Goal: Transaction & Acquisition: Purchase product/service

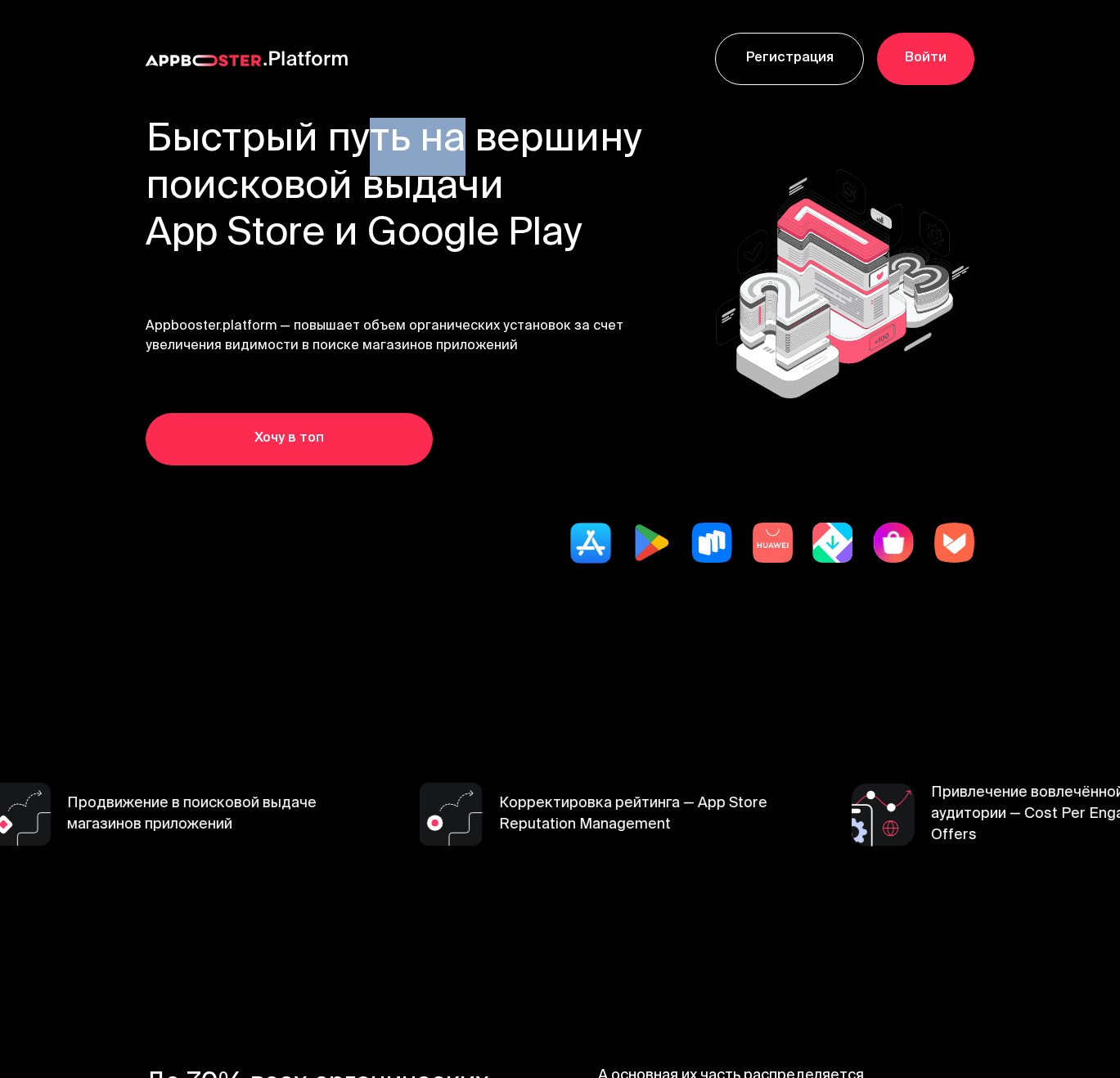
drag, startPoint x: 340, startPoint y: 141, endPoint x: 453, endPoint y: 155, distance: 113.9
click at [450, 144] on h1 "Быстрый путь на вершину поисковой выдачи App Store и Google Play" at bounding box center [394, 188] width 498 height 142
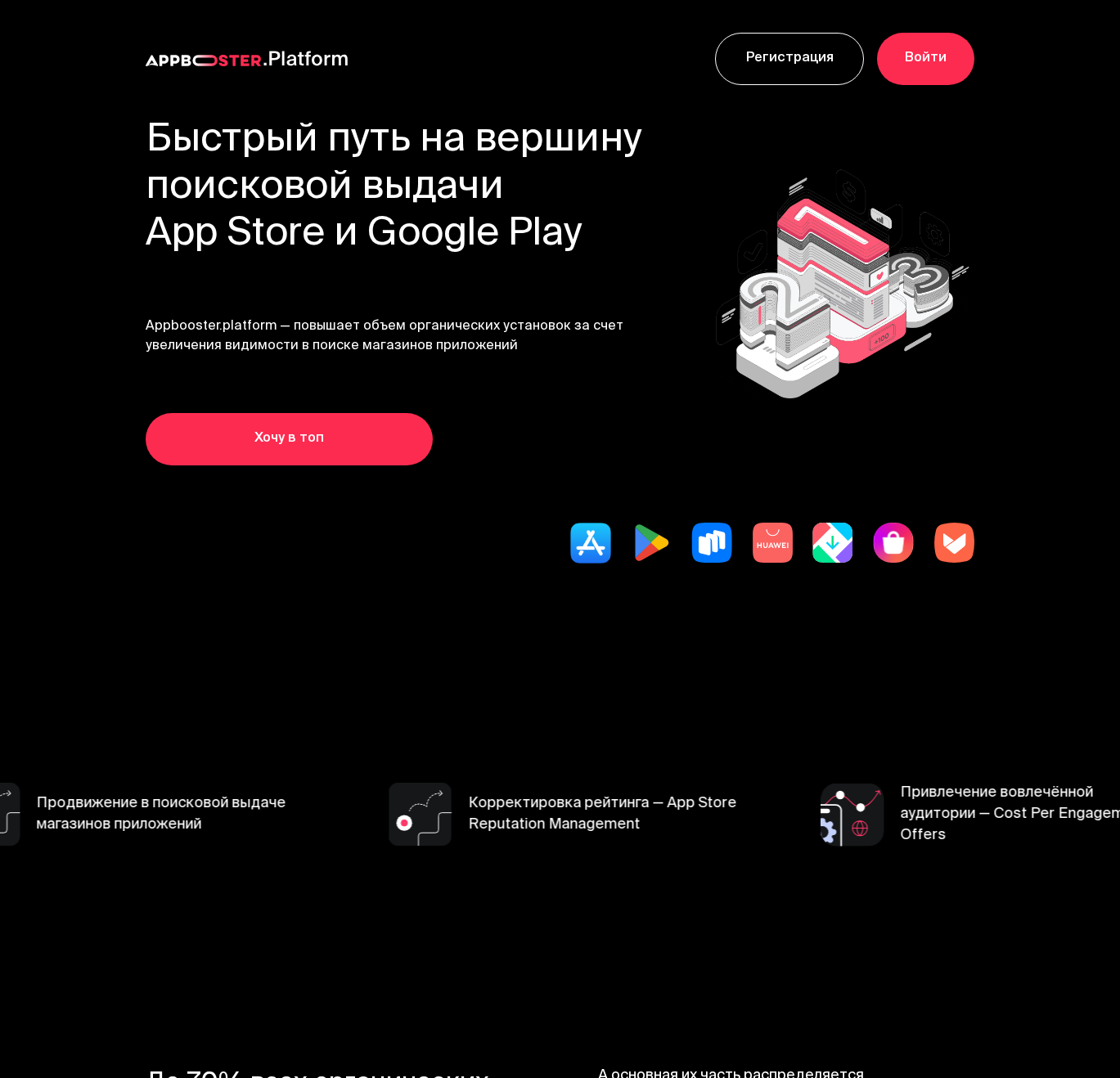
click at [427, 259] on h1 "Быстрый путь на вершину поисковой выдачи App Store и Google Play" at bounding box center [394, 188] width 498 height 142
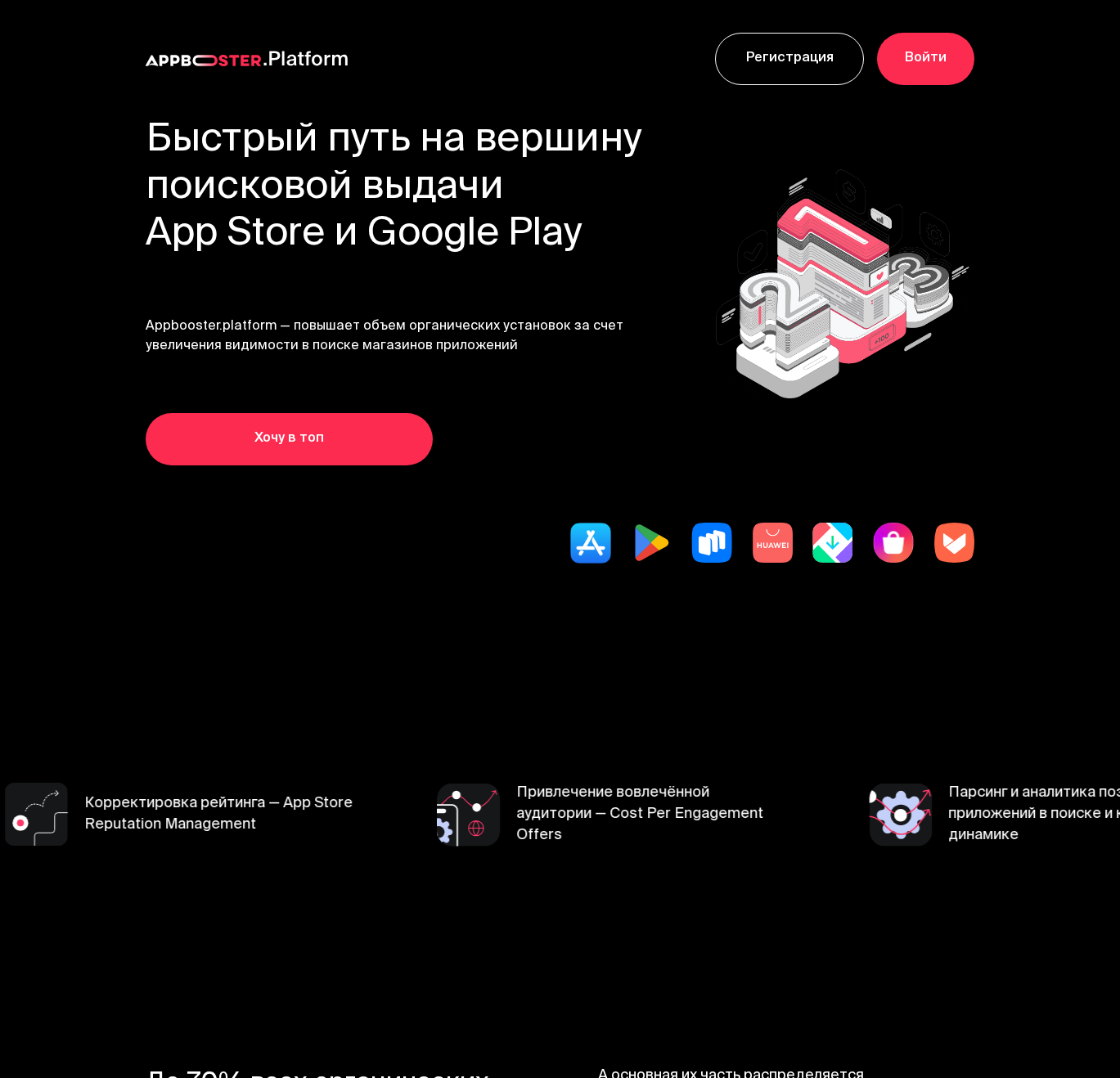
click at [353, 430] on link "Хочу в топ" at bounding box center [289, 439] width 288 height 53
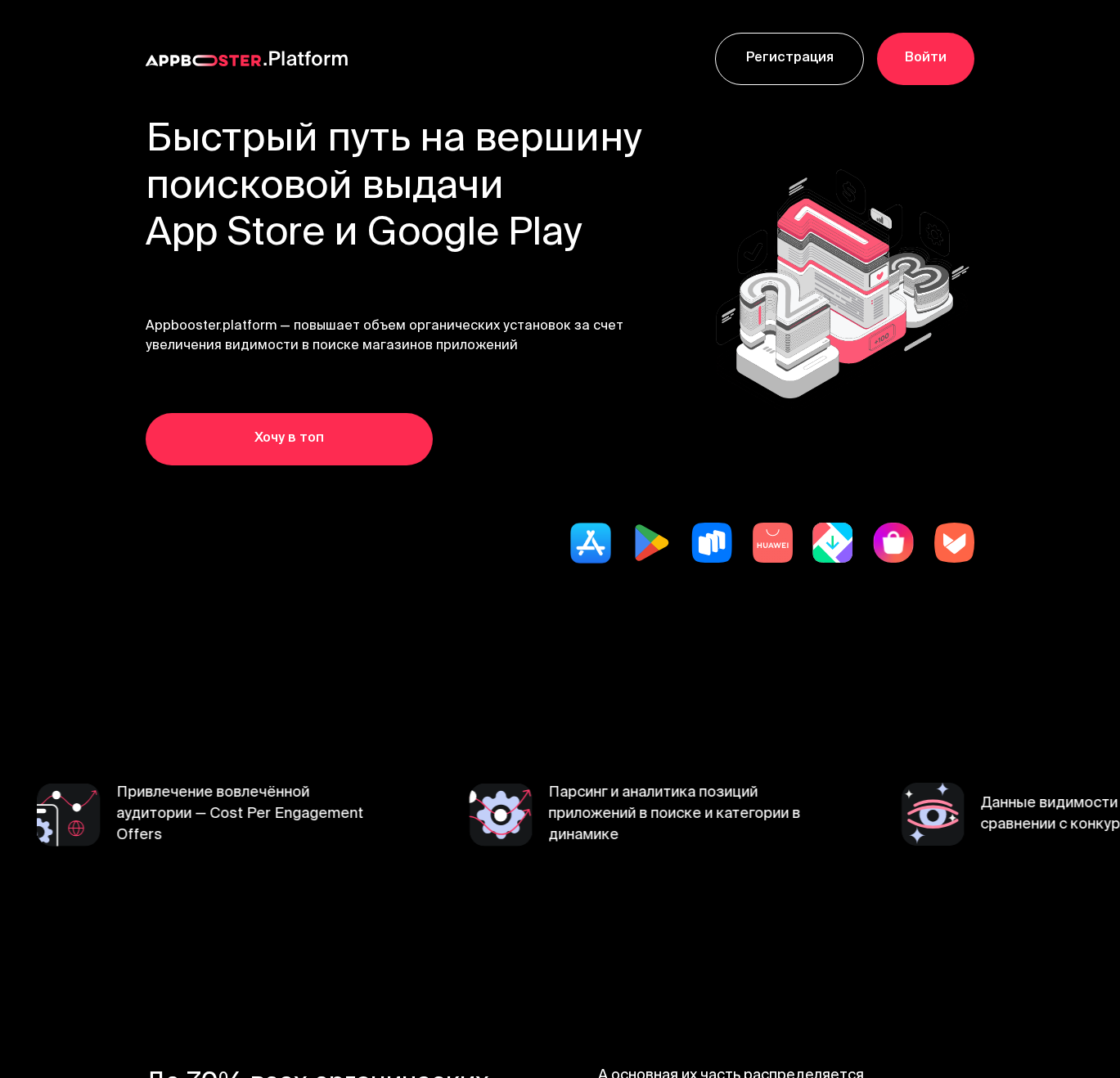
click at [710, 543] on img at bounding box center [712, 543] width 41 height 41
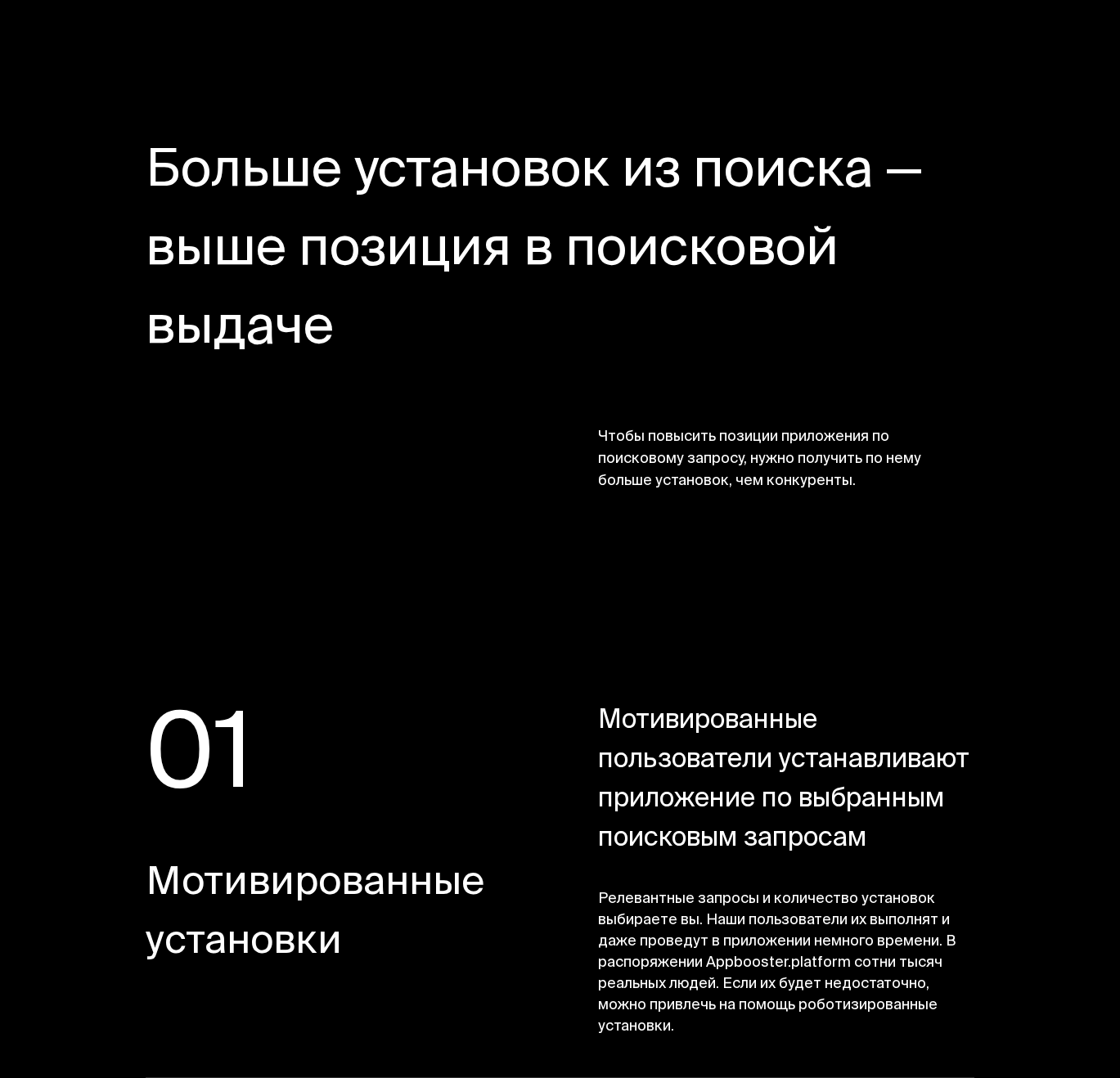
scroll to position [2136, 0]
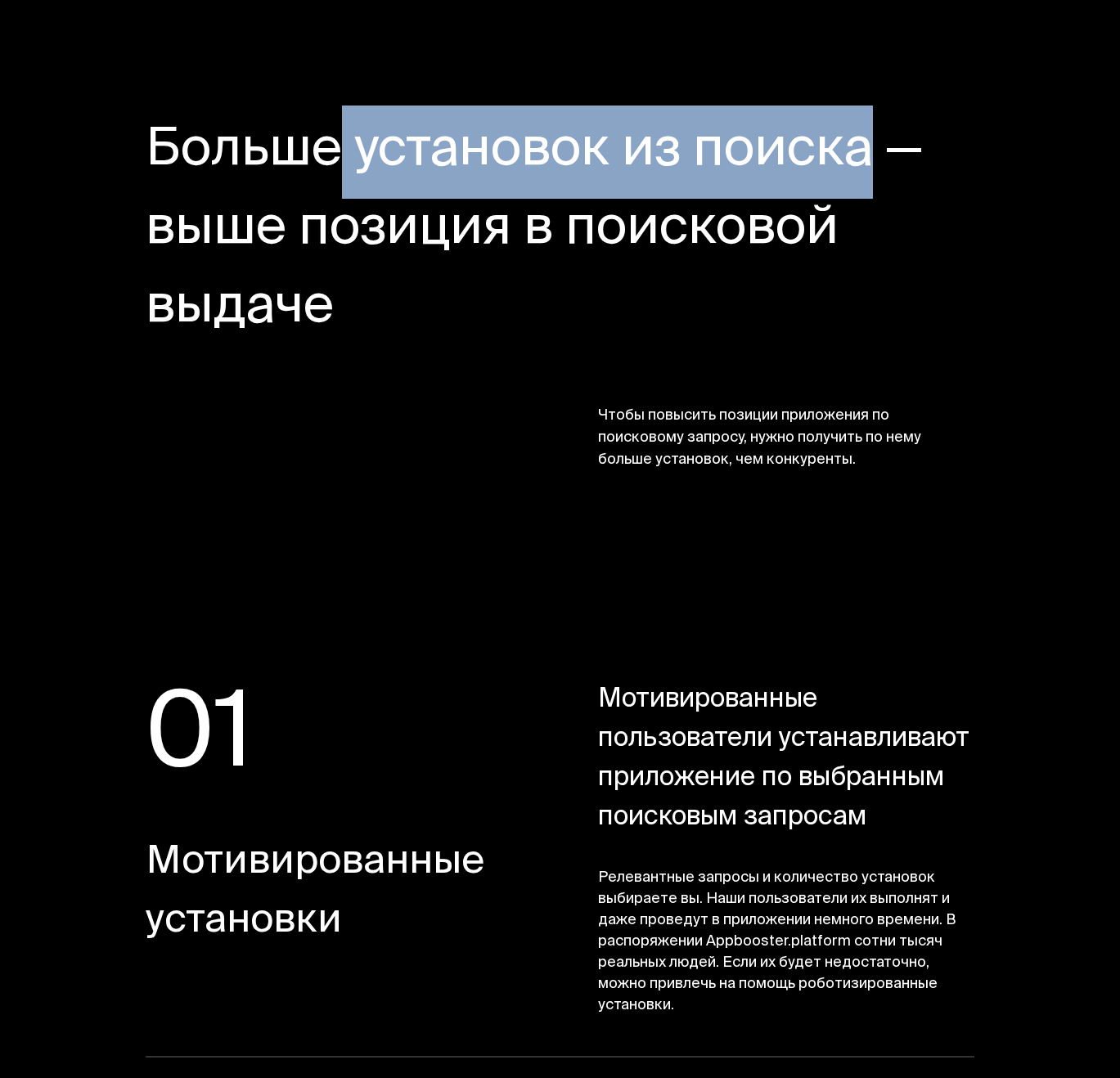
drag, startPoint x: 328, startPoint y: 136, endPoint x: 841, endPoint y: 154, distance: 513.3
click at [841, 154] on h2 "Больше установок из поиска — выше позиция в поисковой выдаче" at bounding box center [539, 231] width 785 height 236
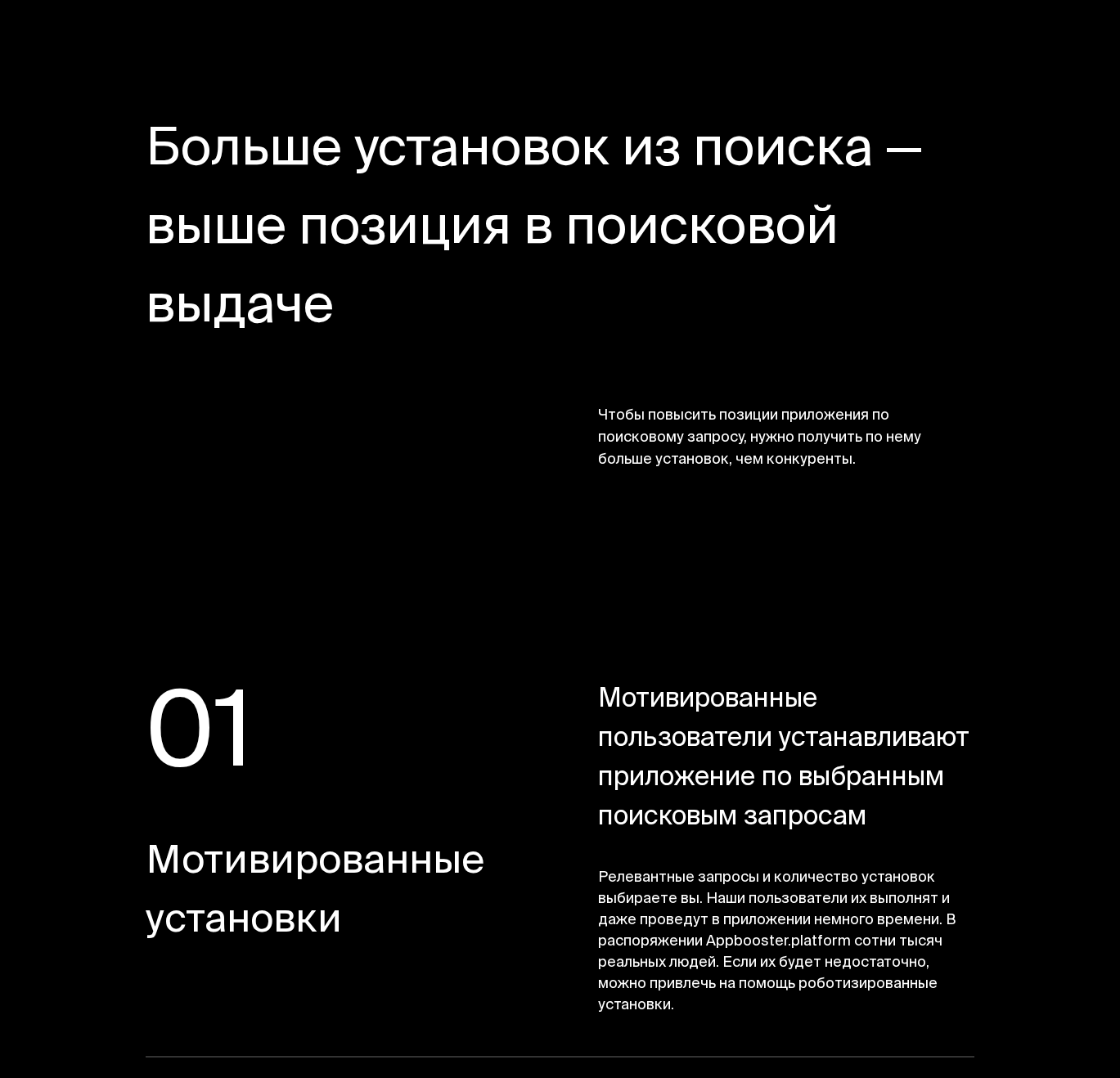
drag, startPoint x: 316, startPoint y: 230, endPoint x: 515, endPoint y: 235, distance: 199.1
click at [515, 235] on h2 "Больше установок из поиска — выше позиция в поисковой выдаче" at bounding box center [539, 231] width 785 height 236
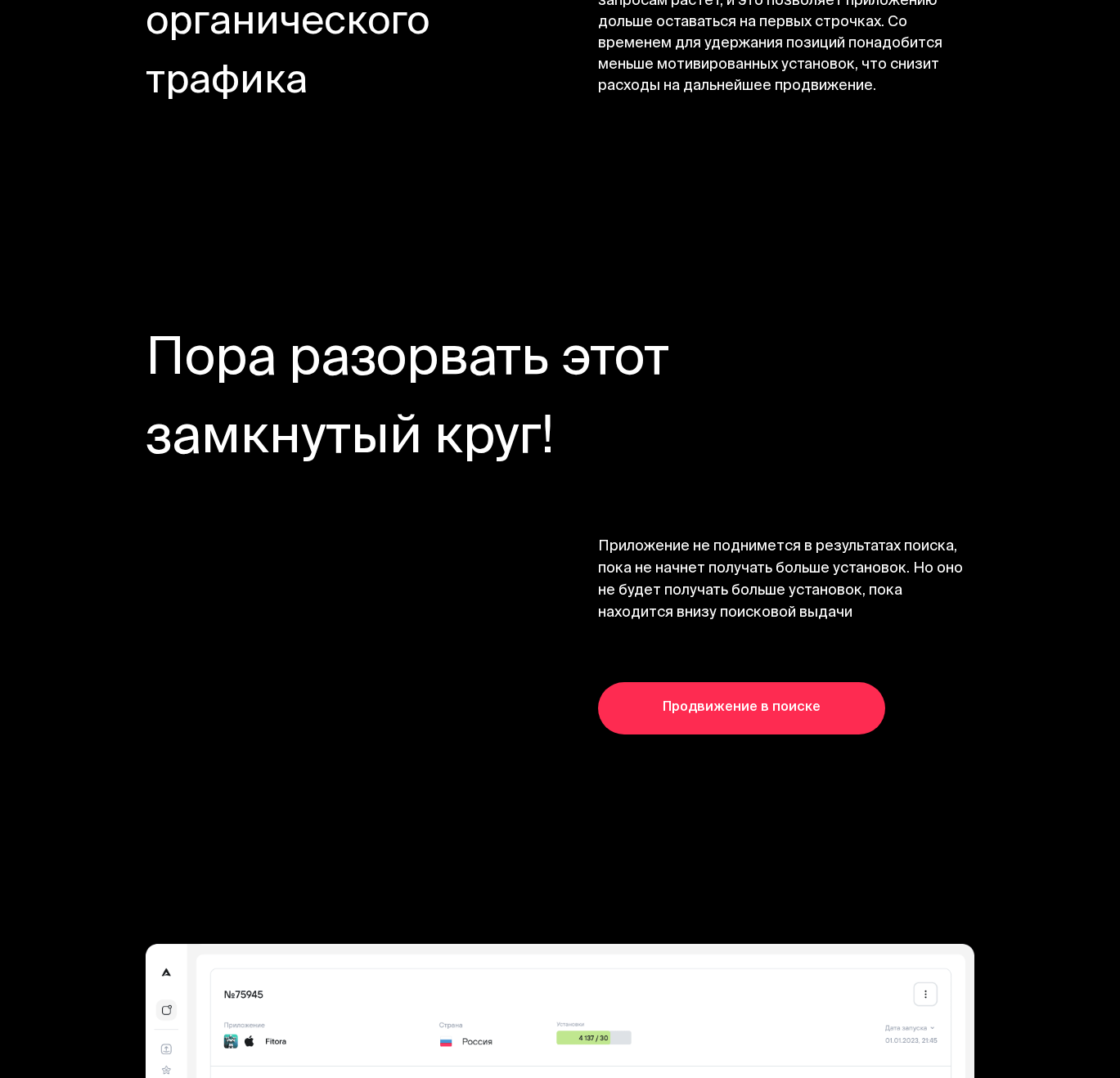
scroll to position [3929, 0]
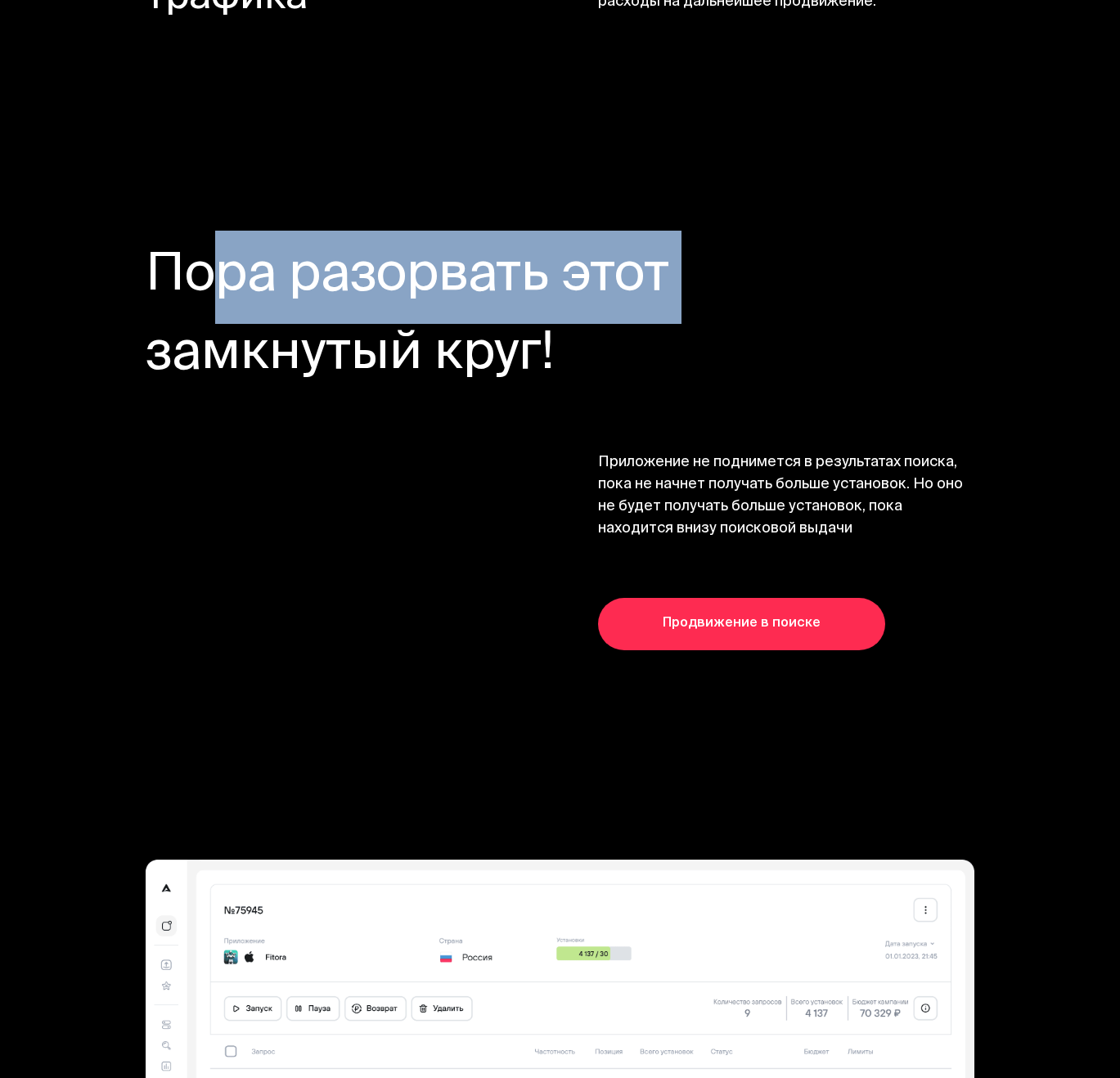
drag, startPoint x: 187, startPoint y: 276, endPoint x: 679, endPoint y: 273, distance: 492.0
click at [679, 273] on h3 "Пора разорвать этот замкнутый круг!" at bounding box center [539, 316] width 785 height 157
drag, startPoint x: 218, startPoint y: 370, endPoint x: 580, endPoint y: 366, distance: 362.0
click at [576, 365] on h3 "Пора разорвать этот замкнутый круг!" at bounding box center [539, 316] width 785 height 157
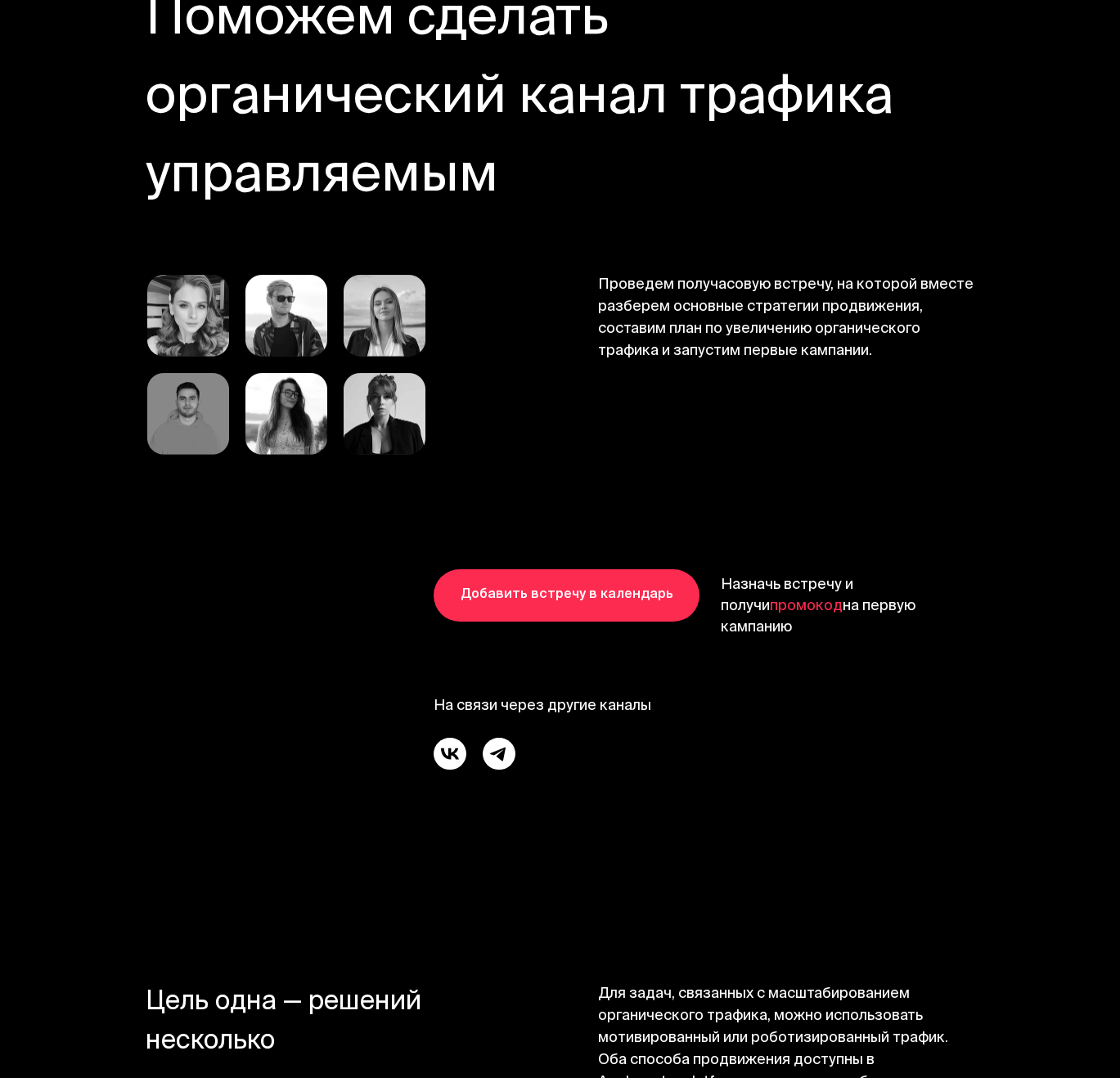
scroll to position [8391, 0]
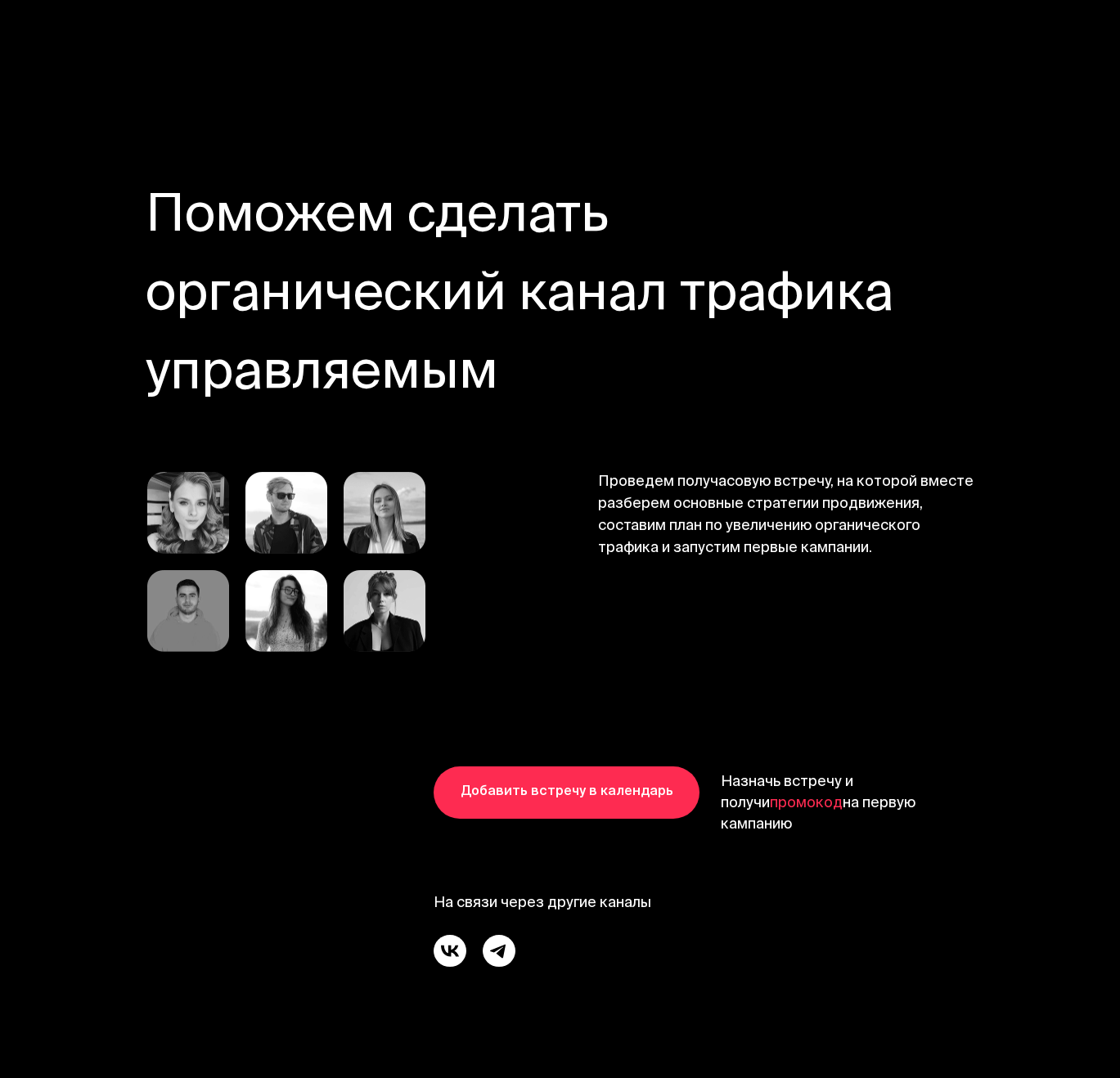
click at [303, 581] on img at bounding box center [287, 612] width 82 height 82
click at [394, 521] on img at bounding box center [385, 513] width 82 height 82
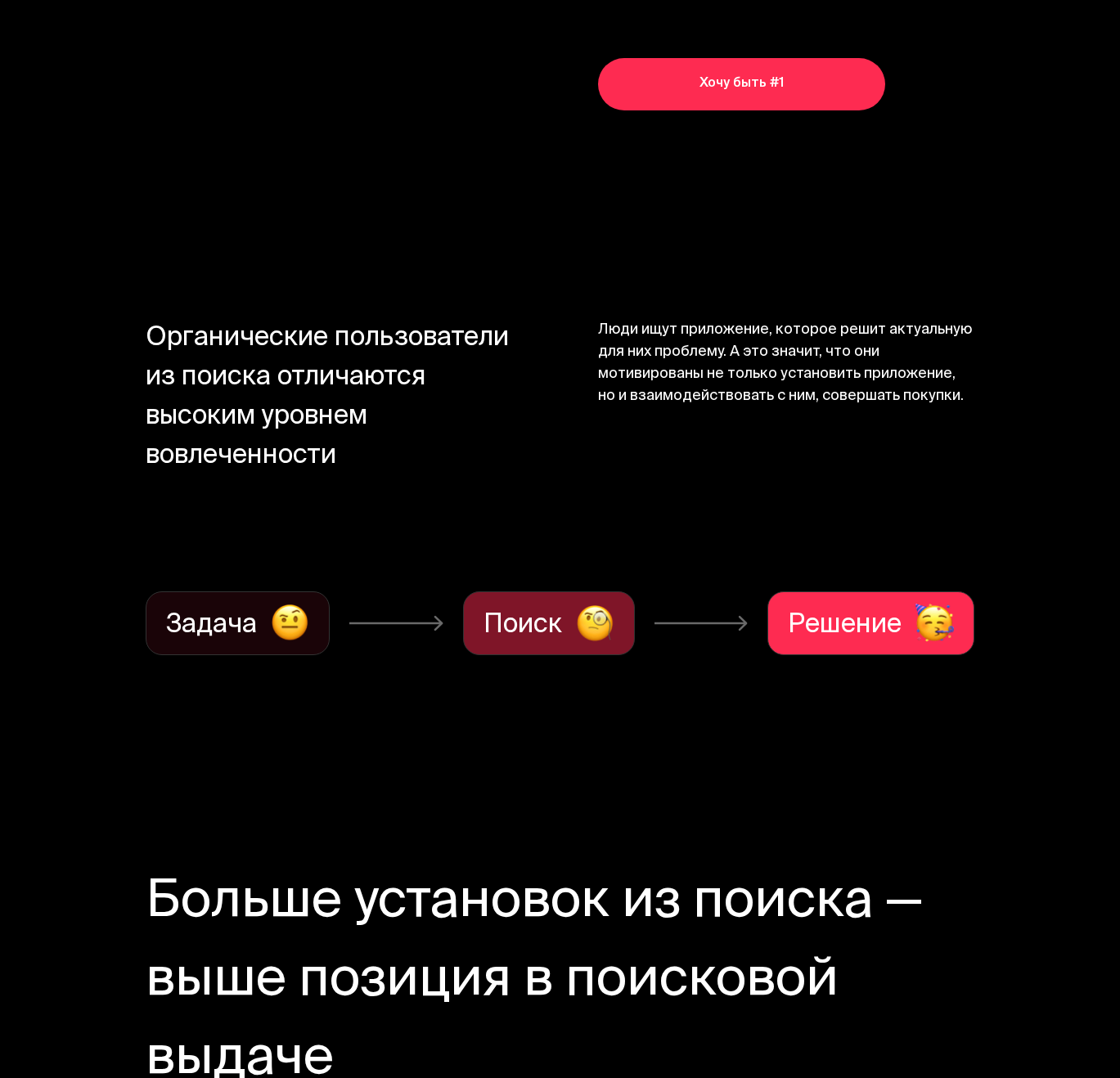
scroll to position [0, 0]
